Goal: Browse casually

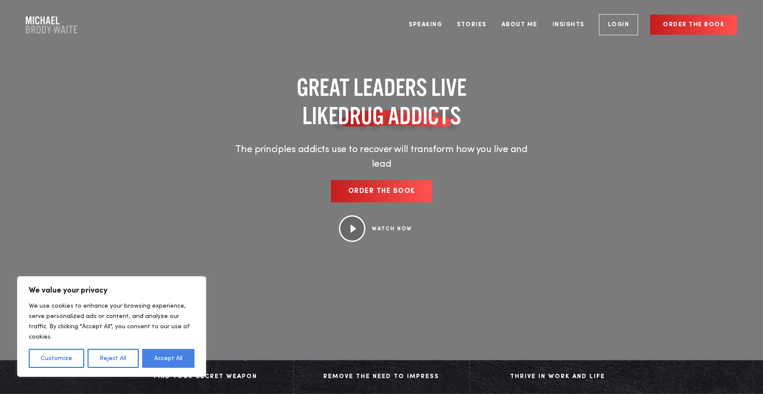
click at [178, 361] on button "Accept All" at bounding box center [168, 358] width 52 height 19
